Goal: Information Seeking & Learning: Learn about a topic

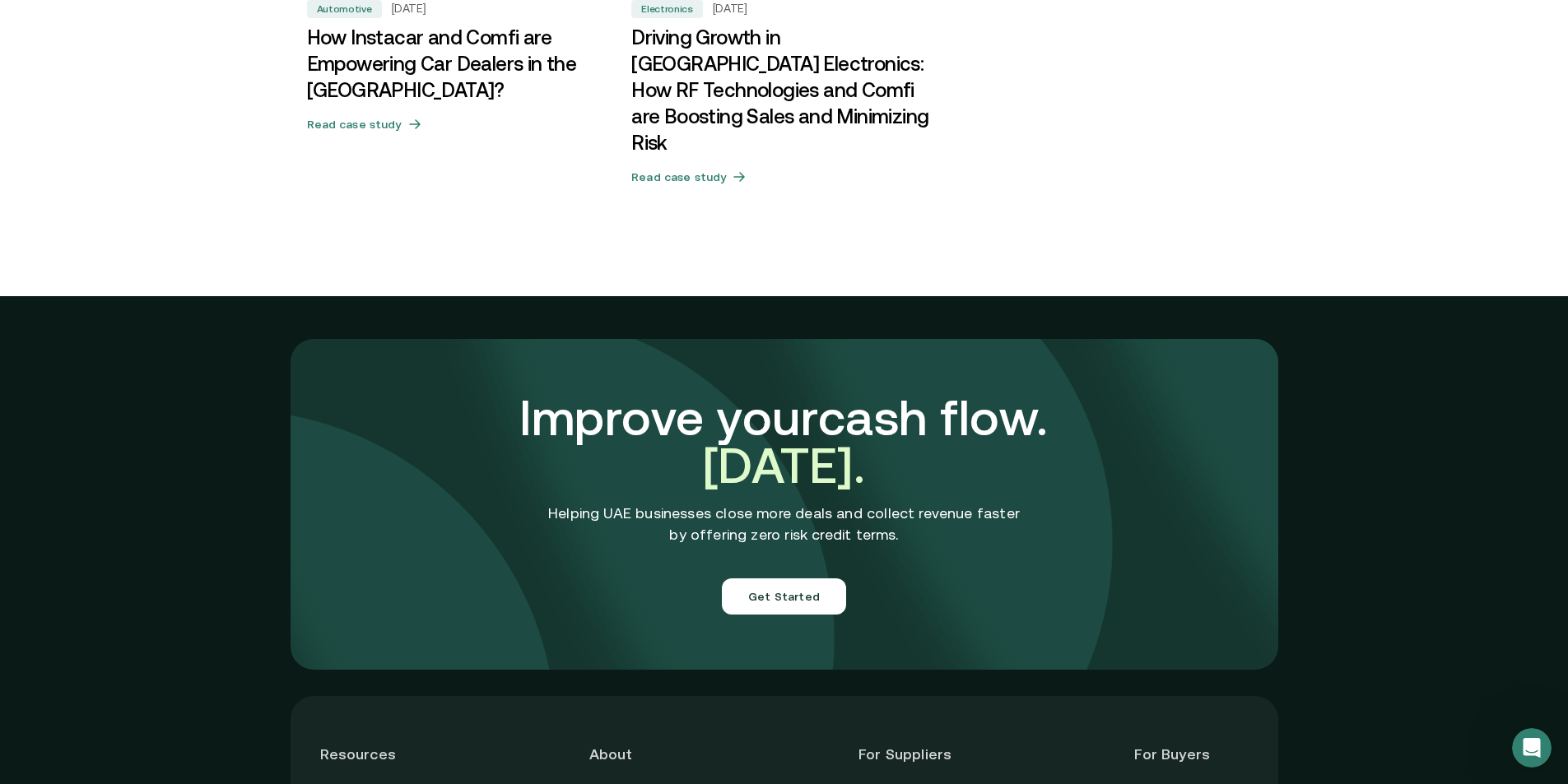
scroll to position [5597, 0]
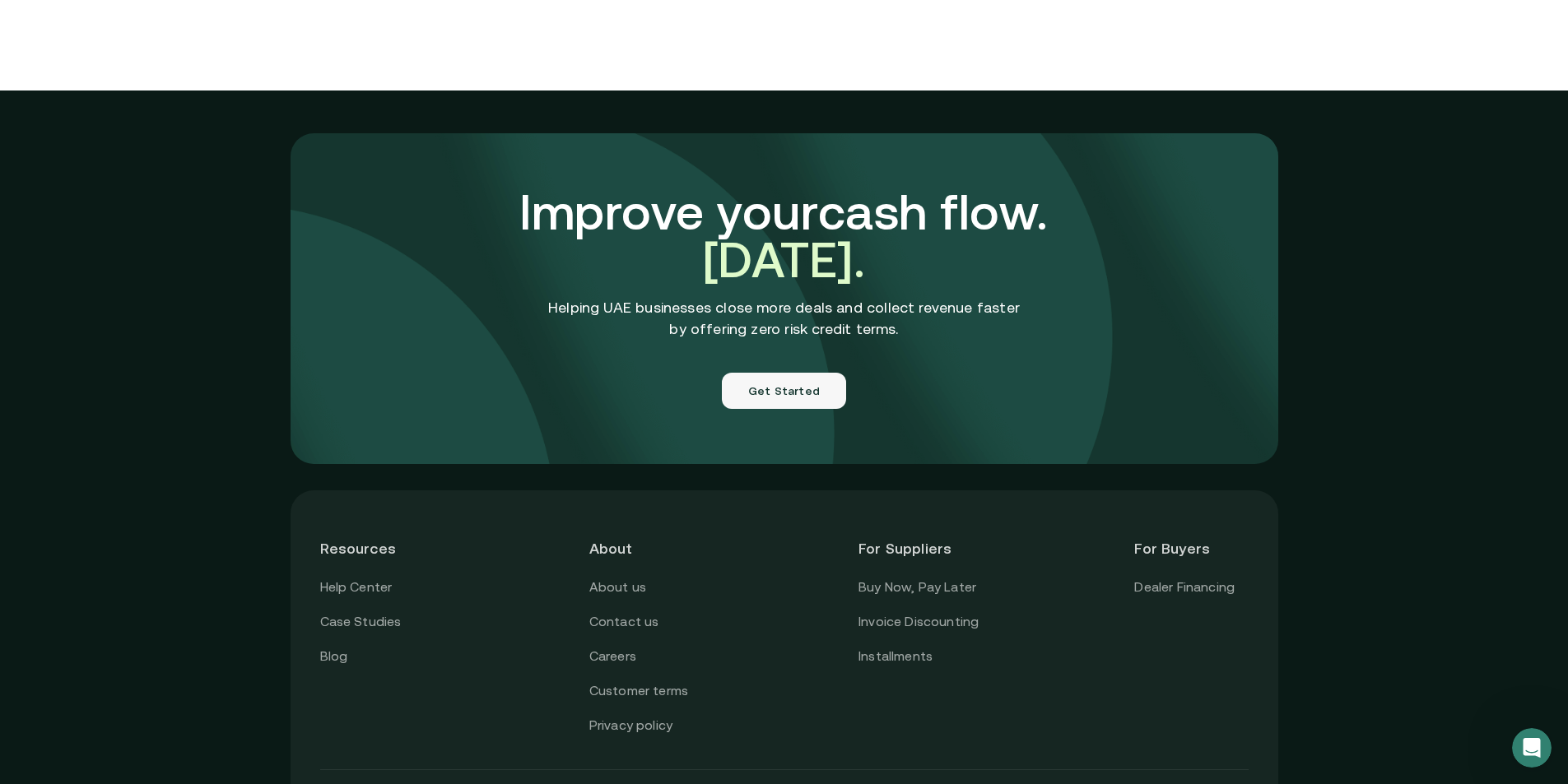
click at [797, 373] on button "Get Started" at bounding box center [783, 391] width 124 height 36
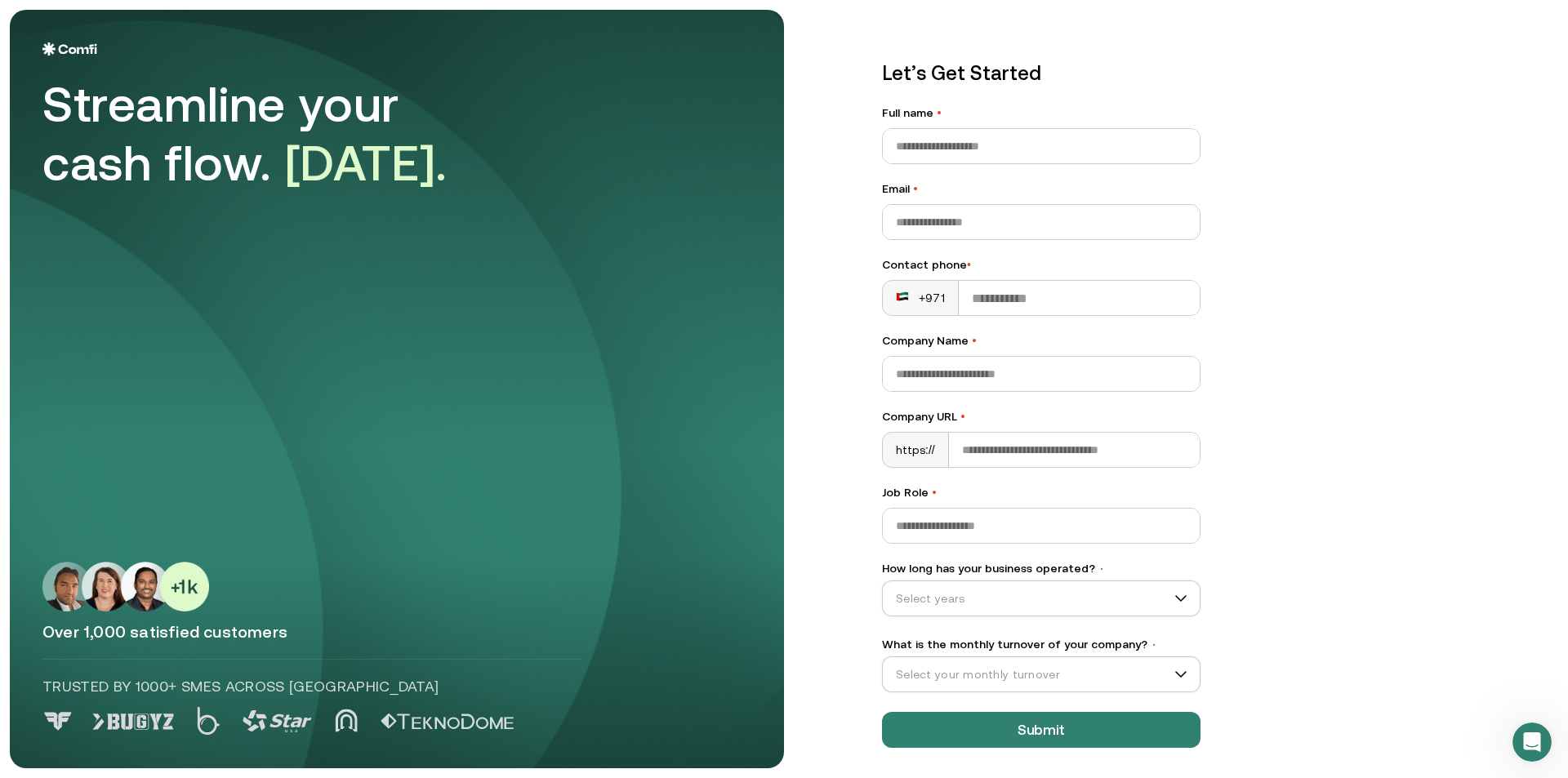
scroll to position [12, 0]
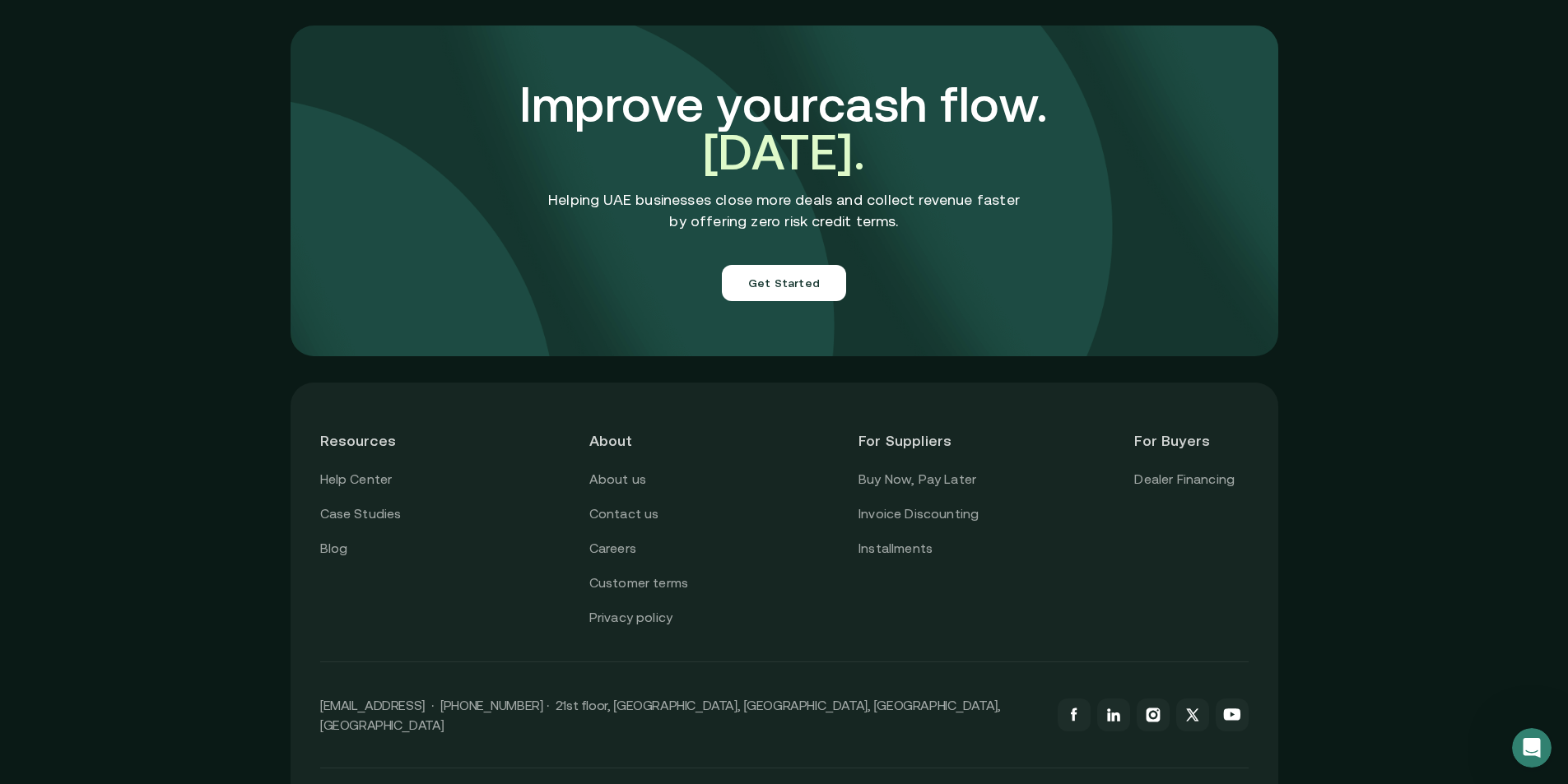
scroll to position [5742, 0]
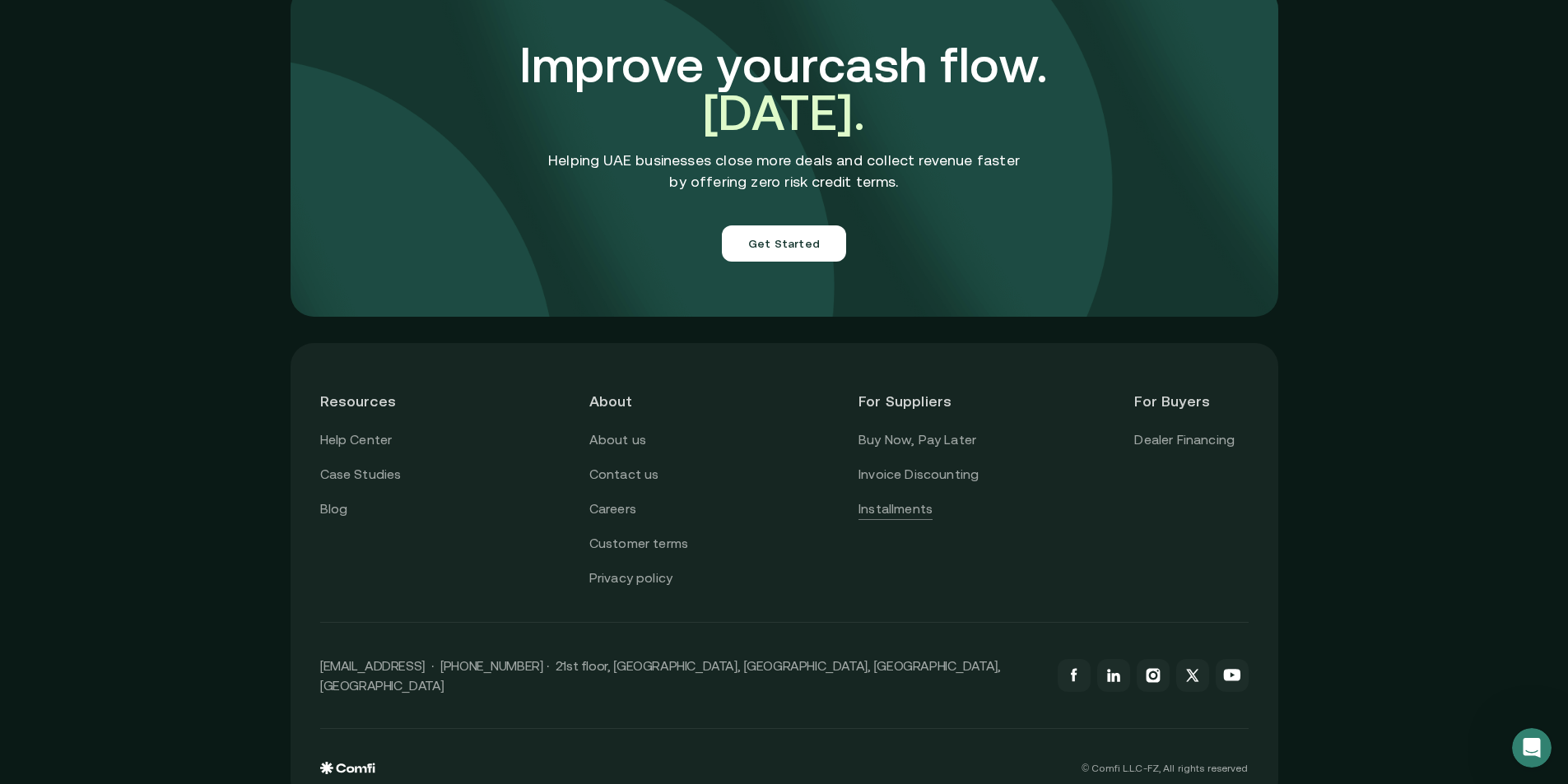
click at [927, 499] on link "Installments" at bounding box center [895, 509] width 74 height 21
